Goal: Task Accomplishment & Management: Use online tool/utility

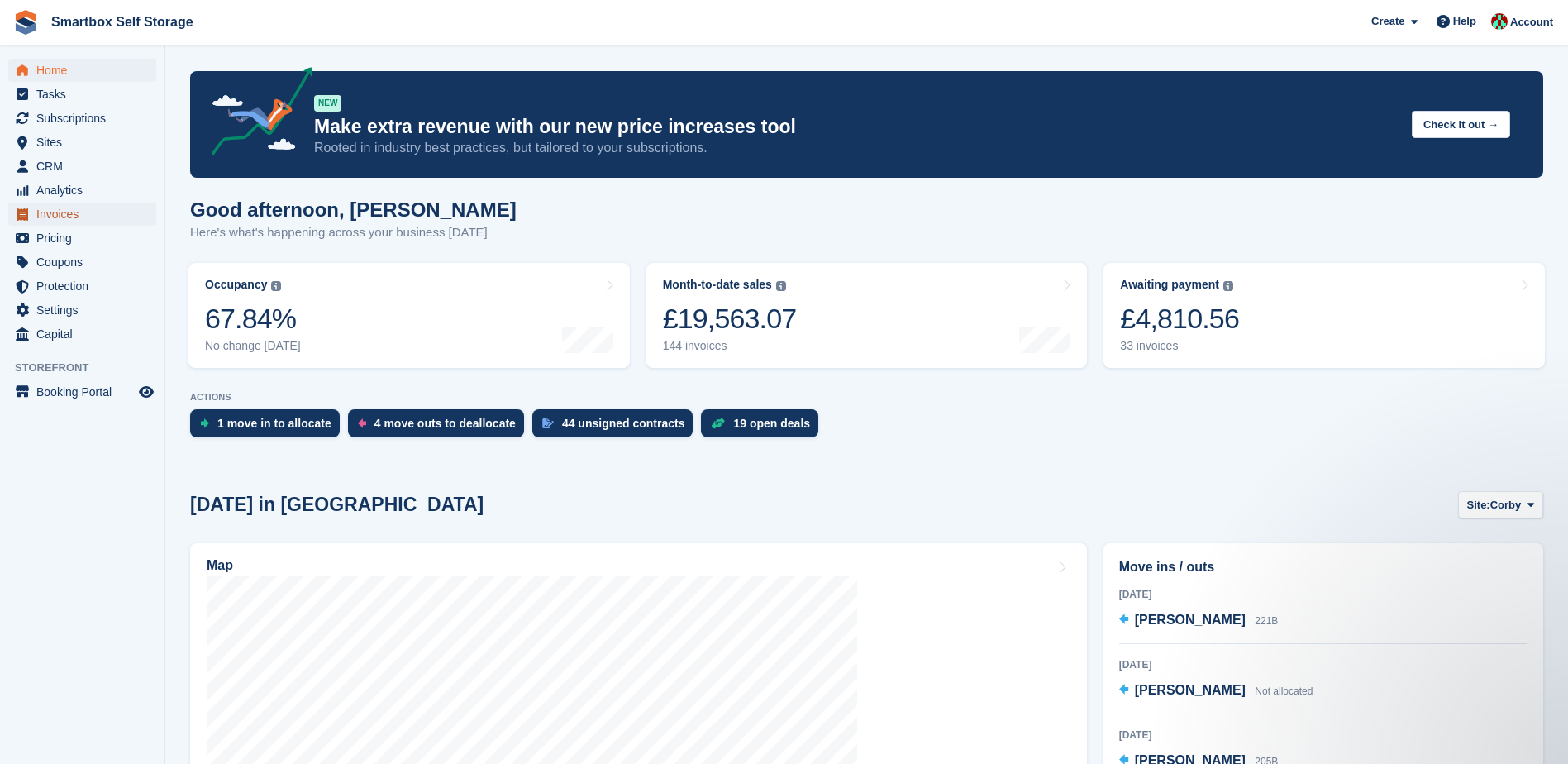
click at [81, 212] on span "Invoices" at bounding box center [86, 214] width 99 height 23
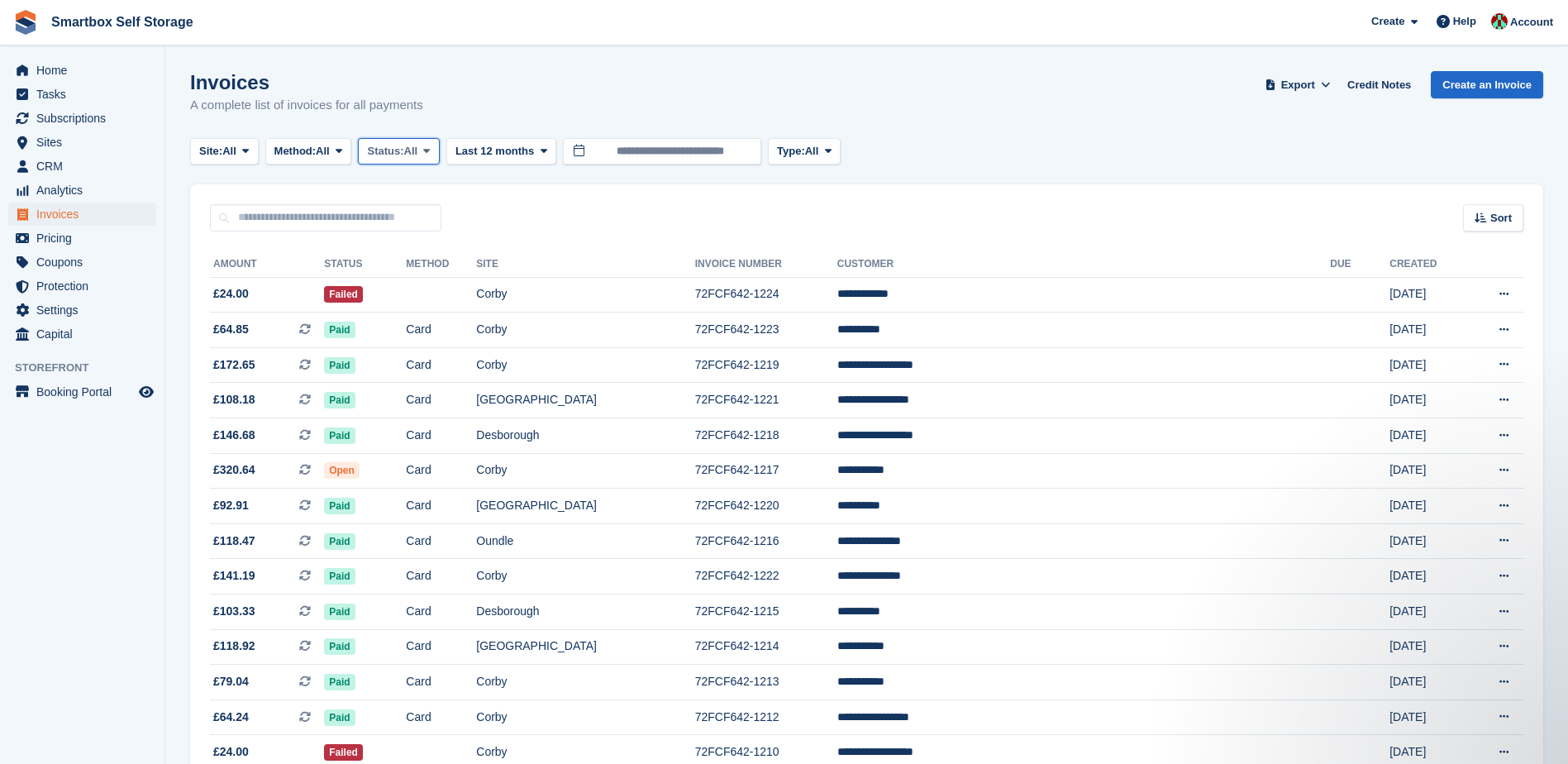
click at [430, 150] on icon at bounding box center [426, 151] width 6 height 11
click at [417, 275] on link "Open" at bounding box center [438, 280] width 144 height 30
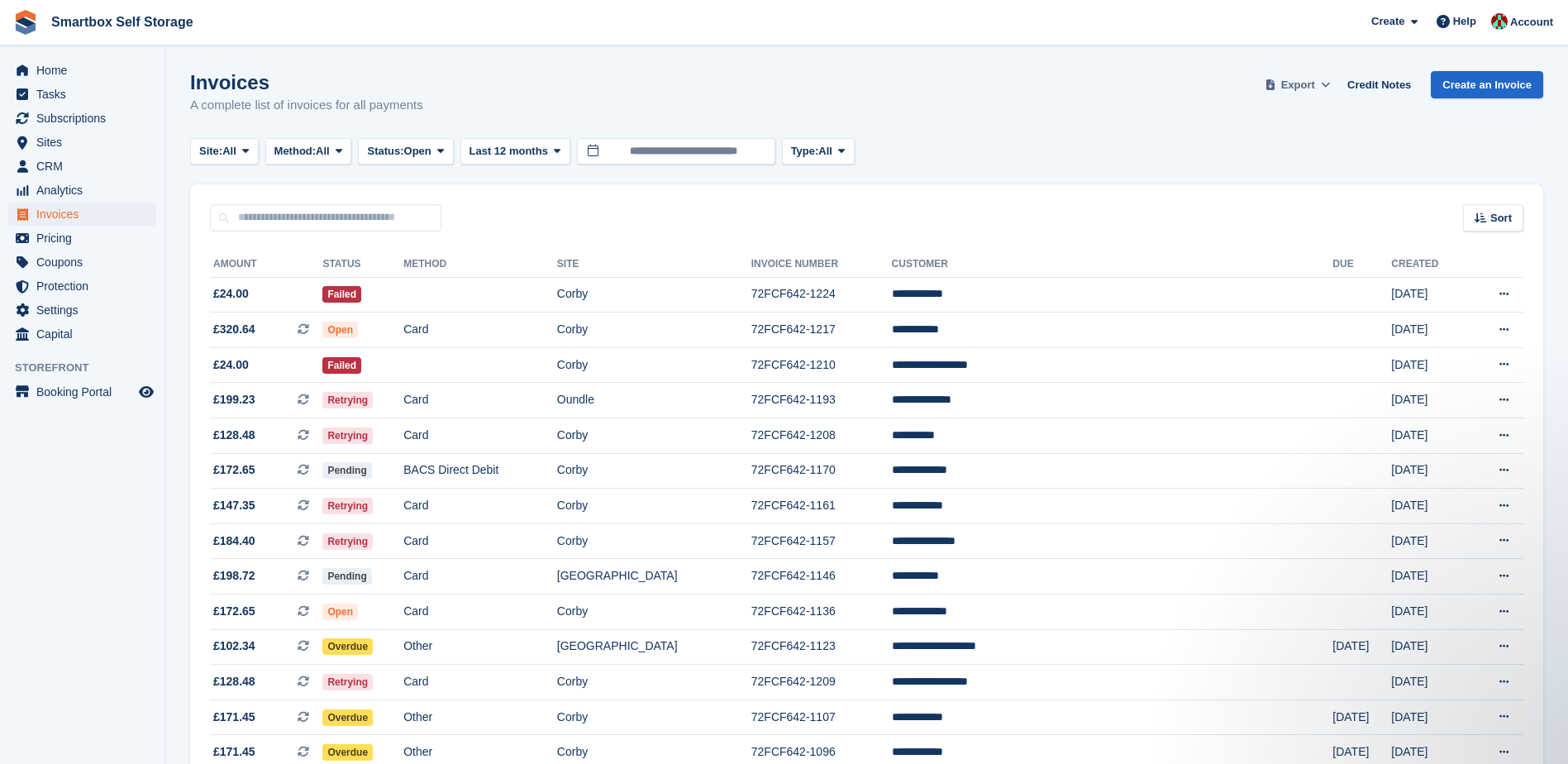
click at [1327, 92] on span at bounding box center [1326, 85] width 17 height 17
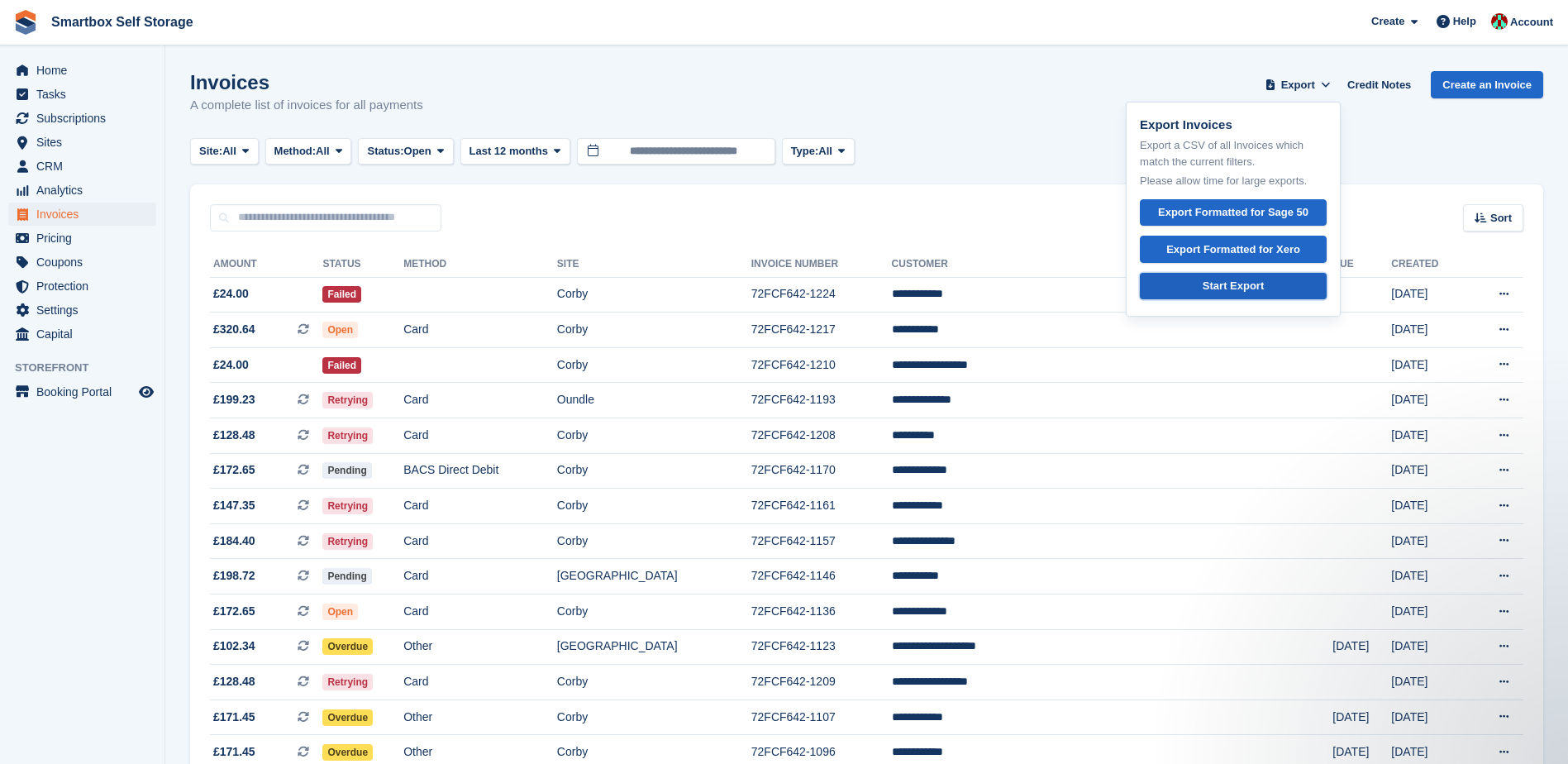
click at [1263, 285] on div "Start Export" at bounding box center [1233, 286] width 61 height 17
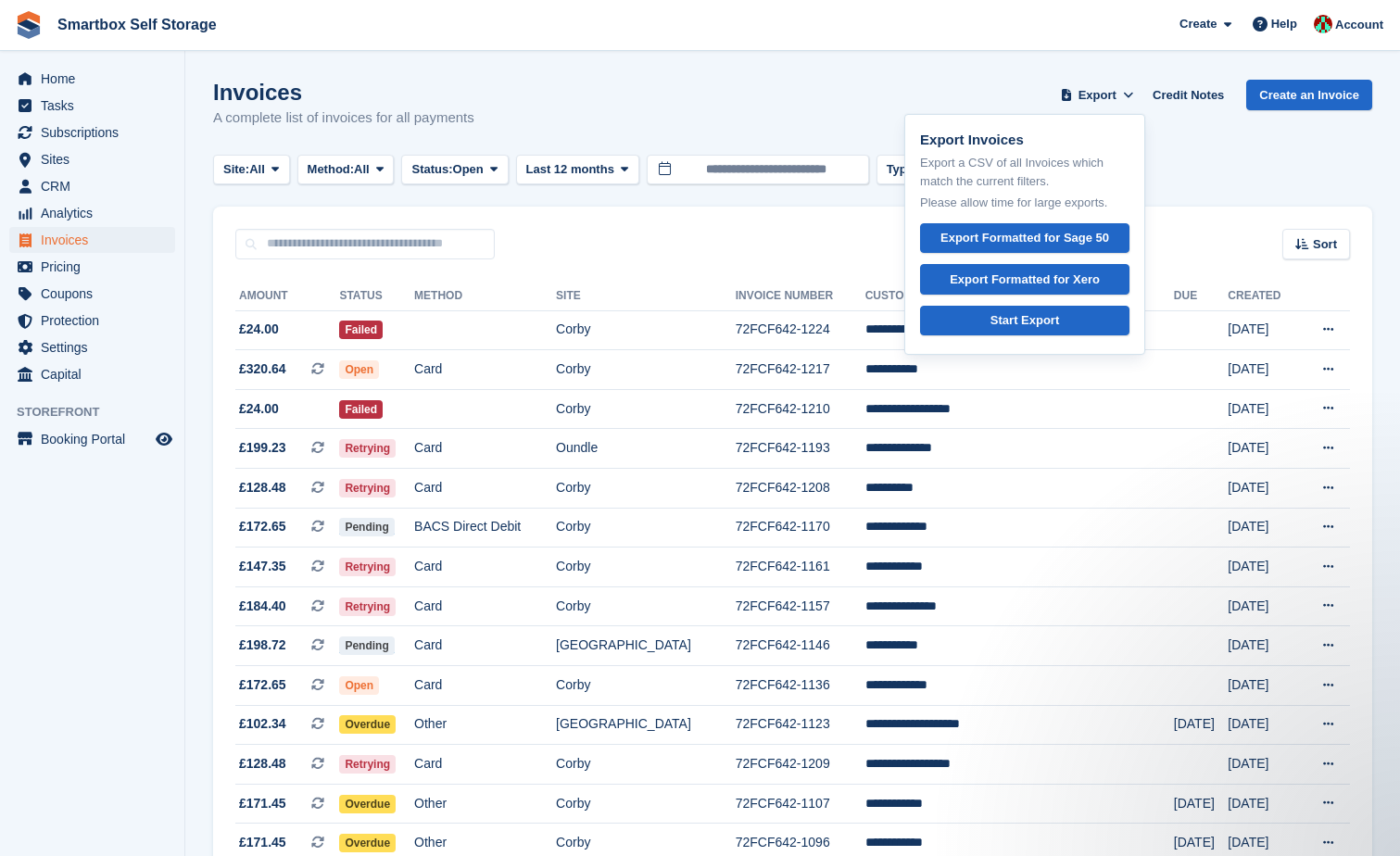
click at [613, 224] on div "Sort Sort by Date created Created (oldest first) Created (newest first)" at bounding box center [792, 233] width 1159 height 53
